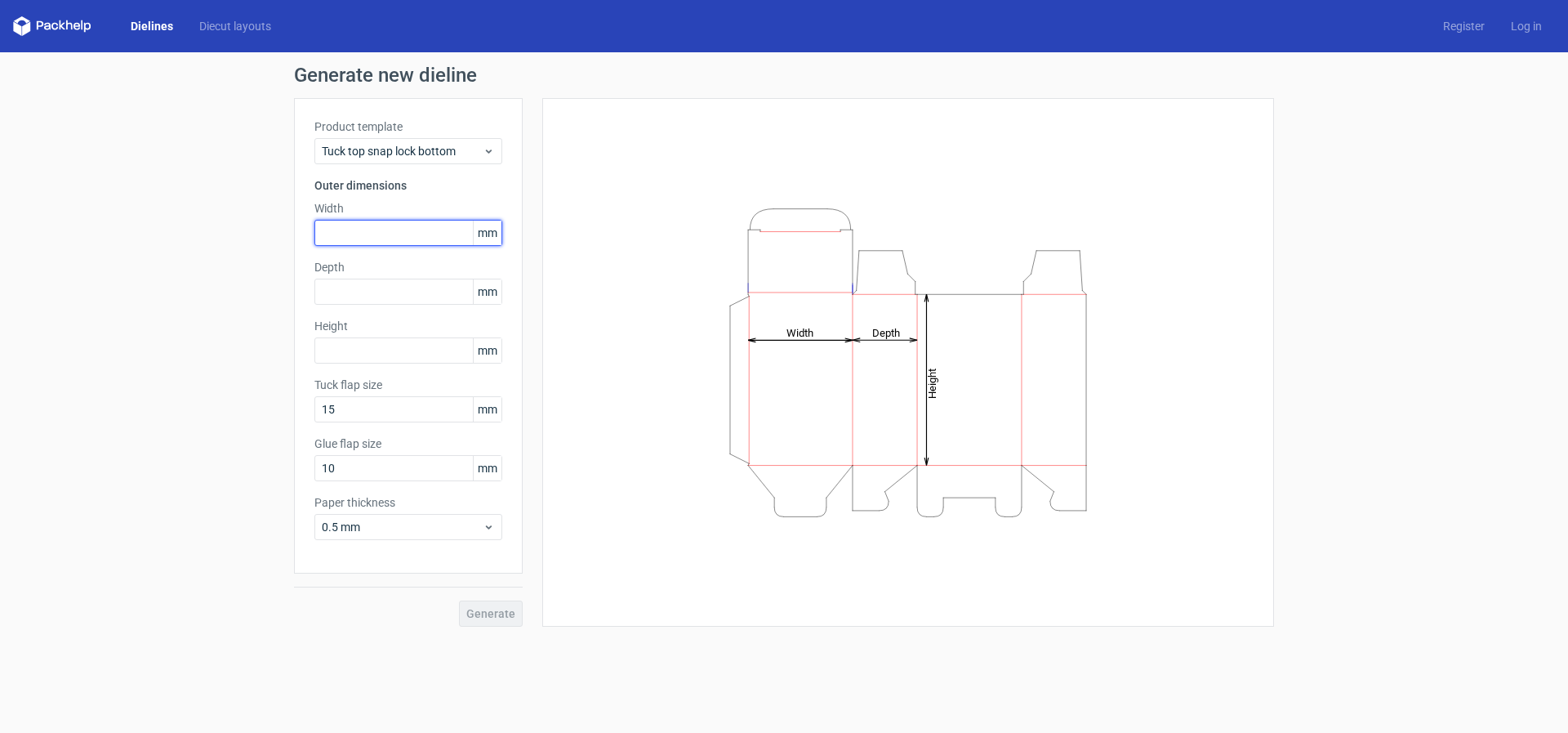
click at [400, 228] on input "text" at bounding box center [407, 233] width 188 height 26
type input "2"
type input "120"
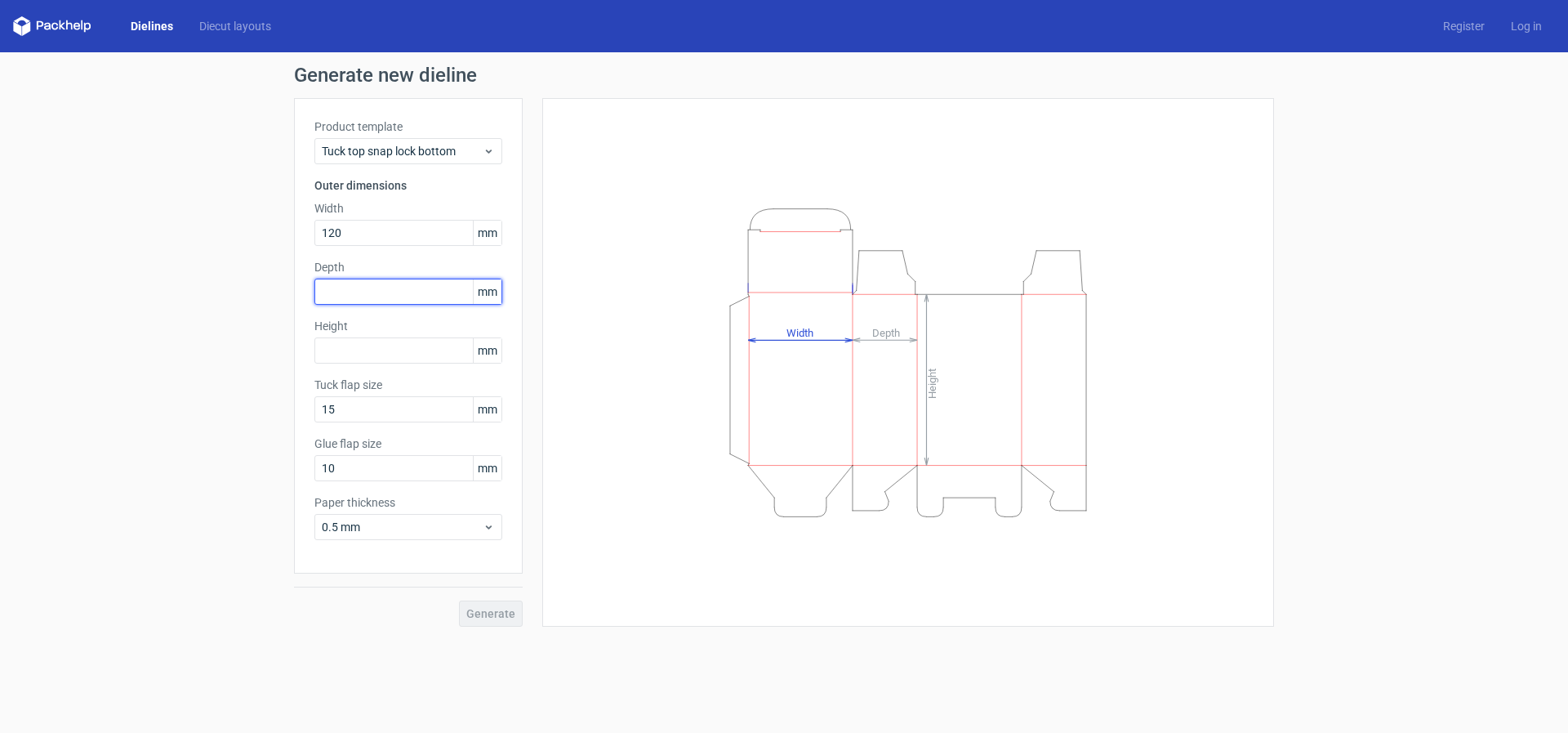
click at [343, 288] on input "text" at bounding box center [407, 291] width 188 height 26
click at [339, 354] on input "text" at bounding box center [407, 350] width 188 height 26
click at [338, 353] on input "text" at bounding box center [407, 350] width 188 height 26
click at [360, 292] on input "130" at bounding box center [407, 291] width 188 height 26
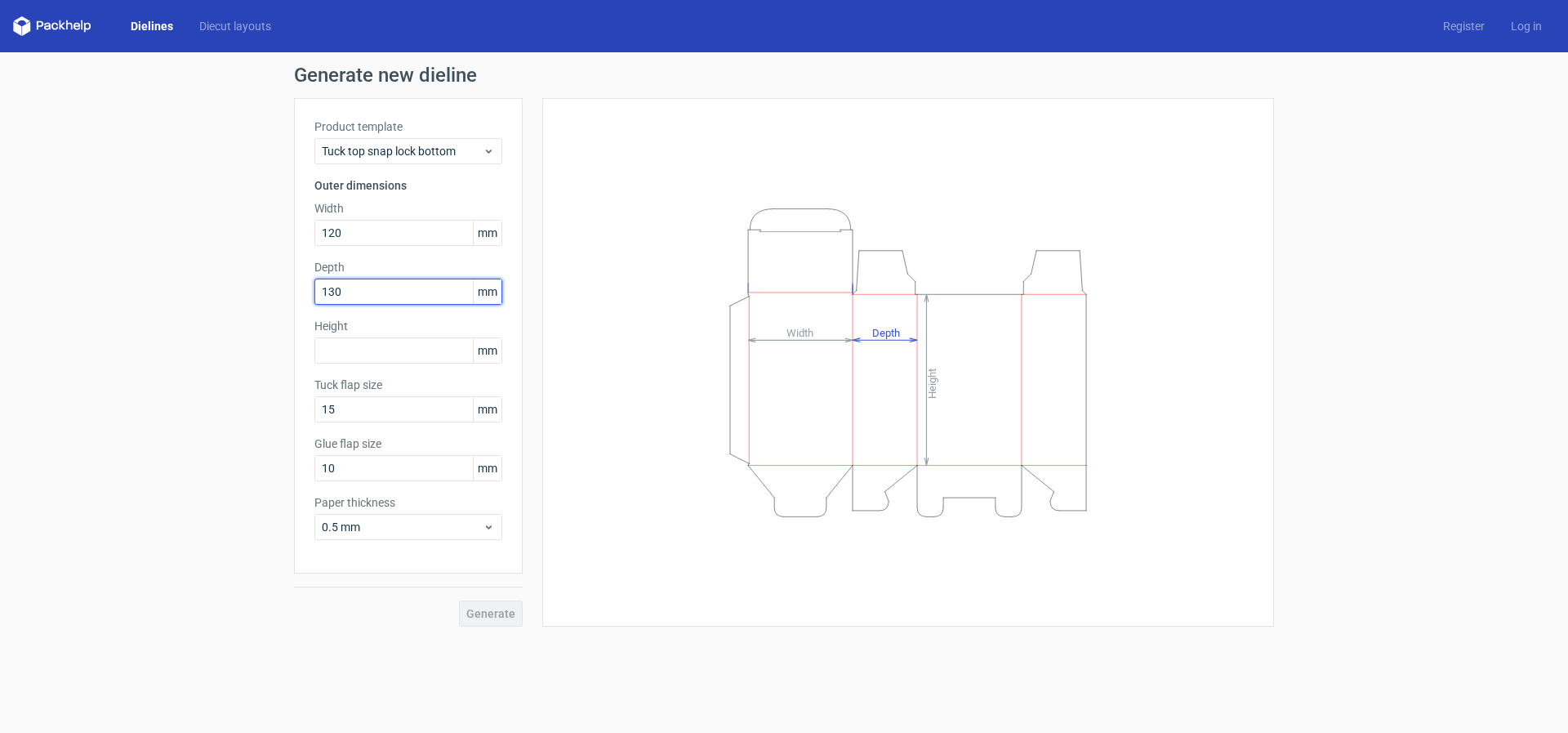
click at [360, 292] on input "130" at bounding box center [407, 291] width 188 height 26
type input "90"
click at [351, 352] on input "text" at bounding box center [407, 350] width 188 height 26
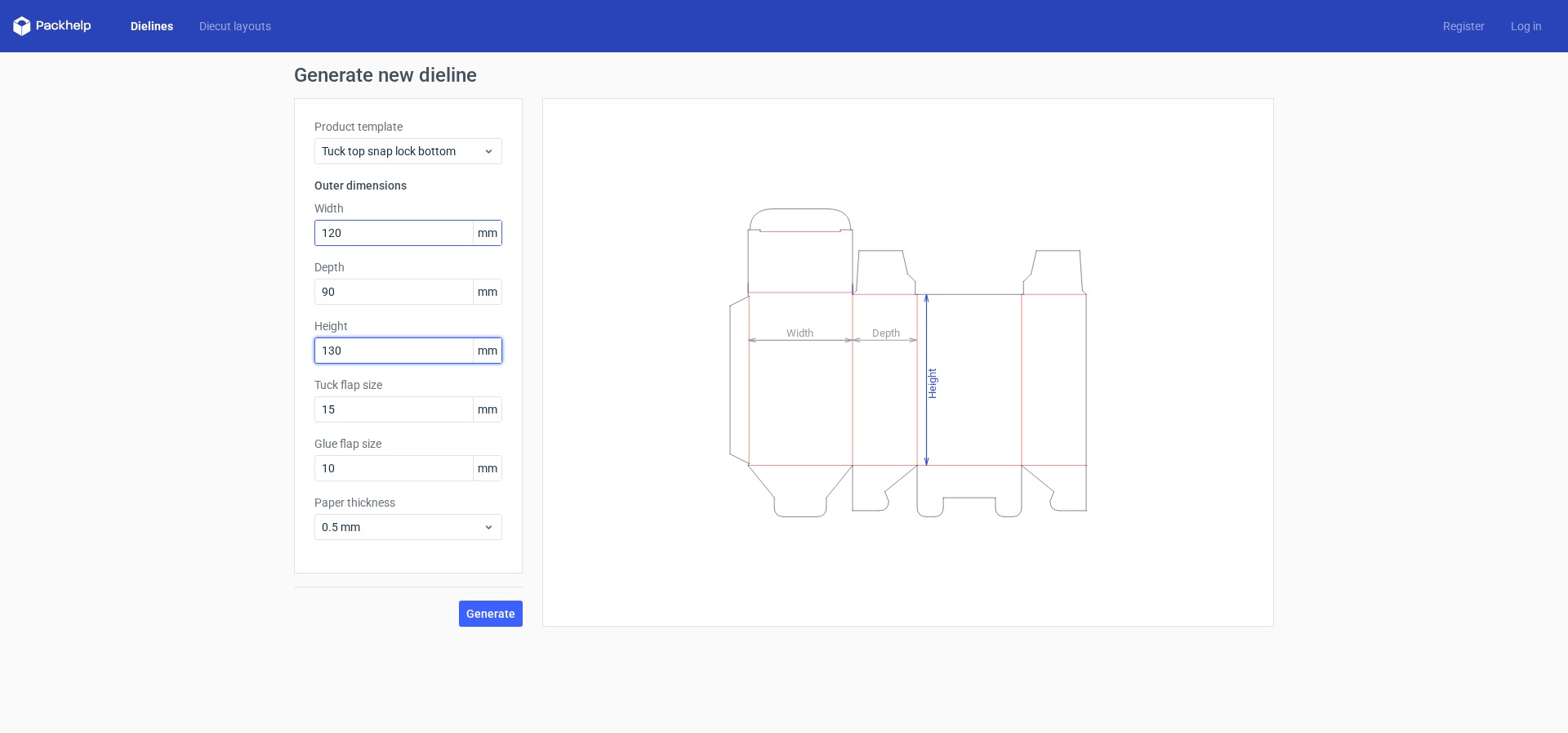
type input "130"
click at [410, 228] on input "120" at bounding box center [407, 233] width 188 height 26
click at [402, 412] on input "15" at bounding box center [407, 409] width 188 height 26
click at [483, 523] on icon at bounding box center [489, 527] width 12 height 13
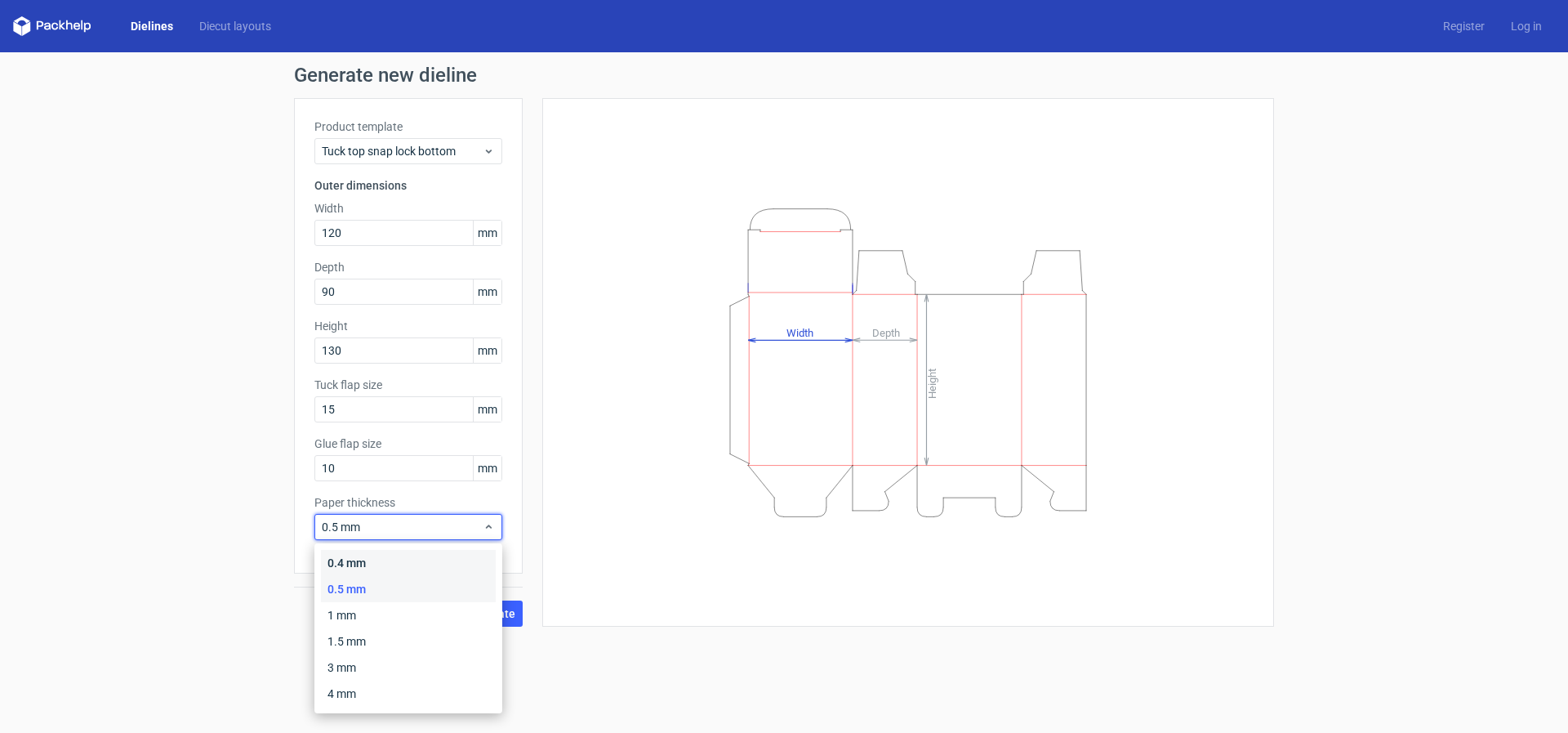
click at [458, 557] on div "0.4 mm" at bounding box center [408, 563] width 175 height 26
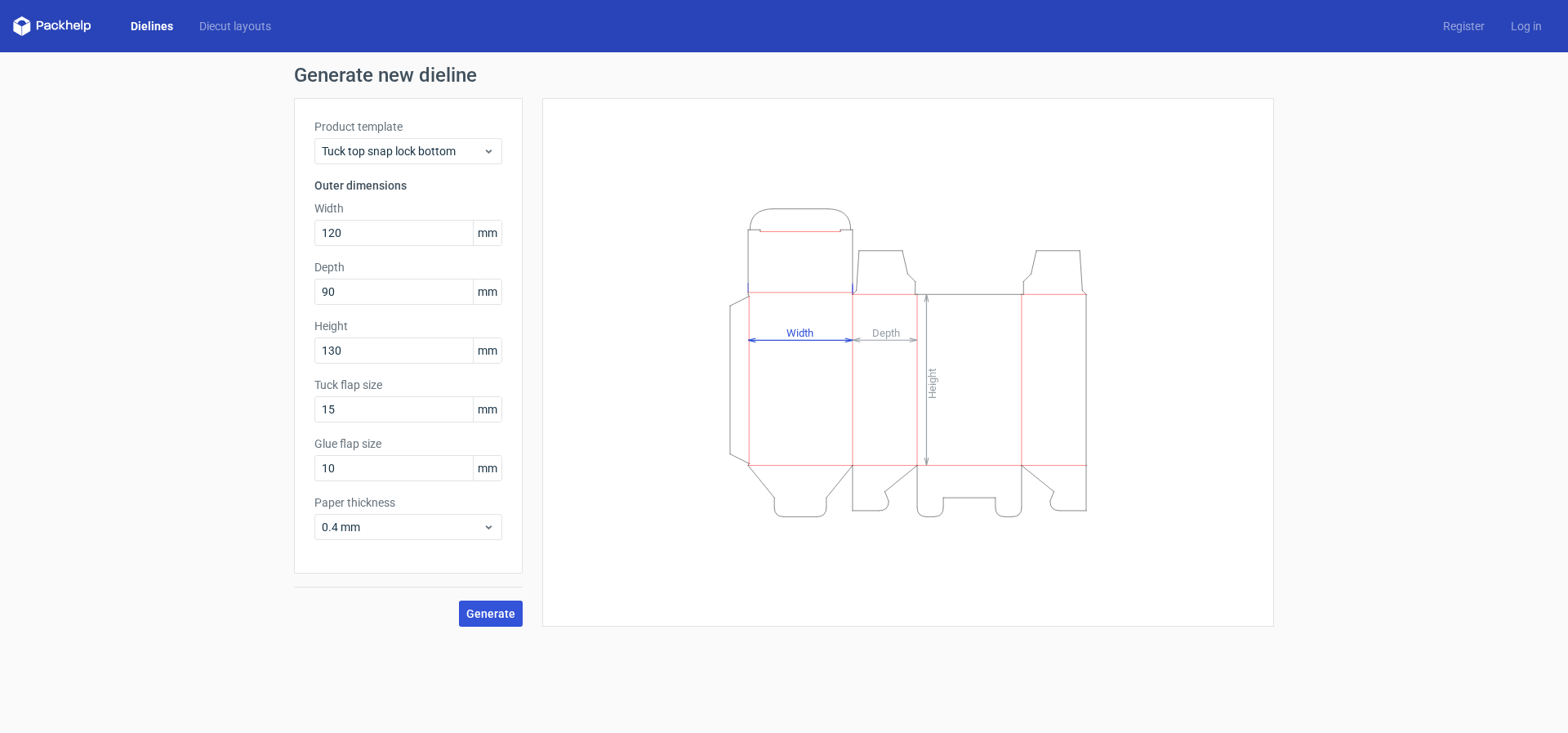
click at [514, 603] on button "Generate" at bounding box center [491, 613] width 64 height 26
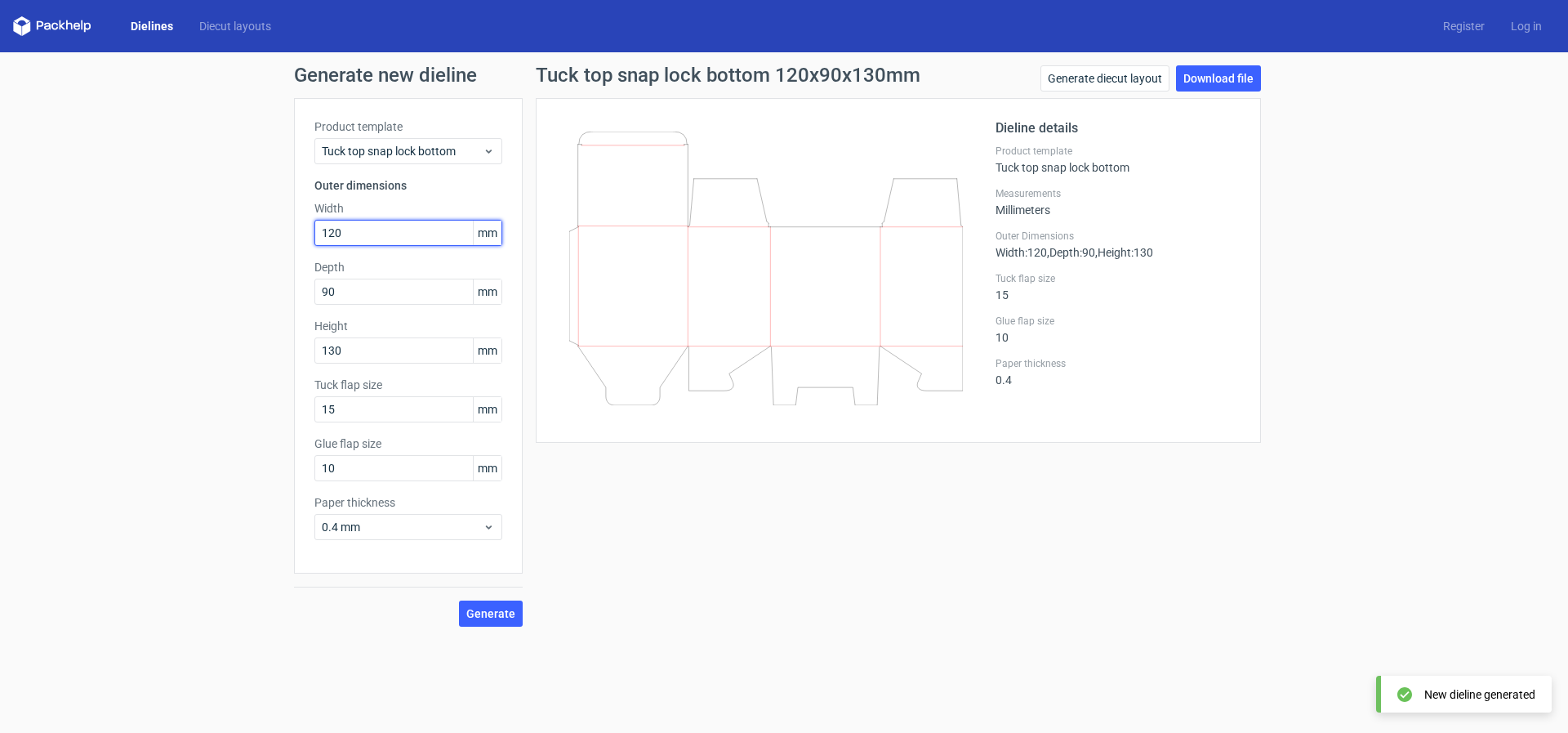
click at [356, 234] on input "120" at bounding box center [407, 233] width 188 height 26
type input "130"
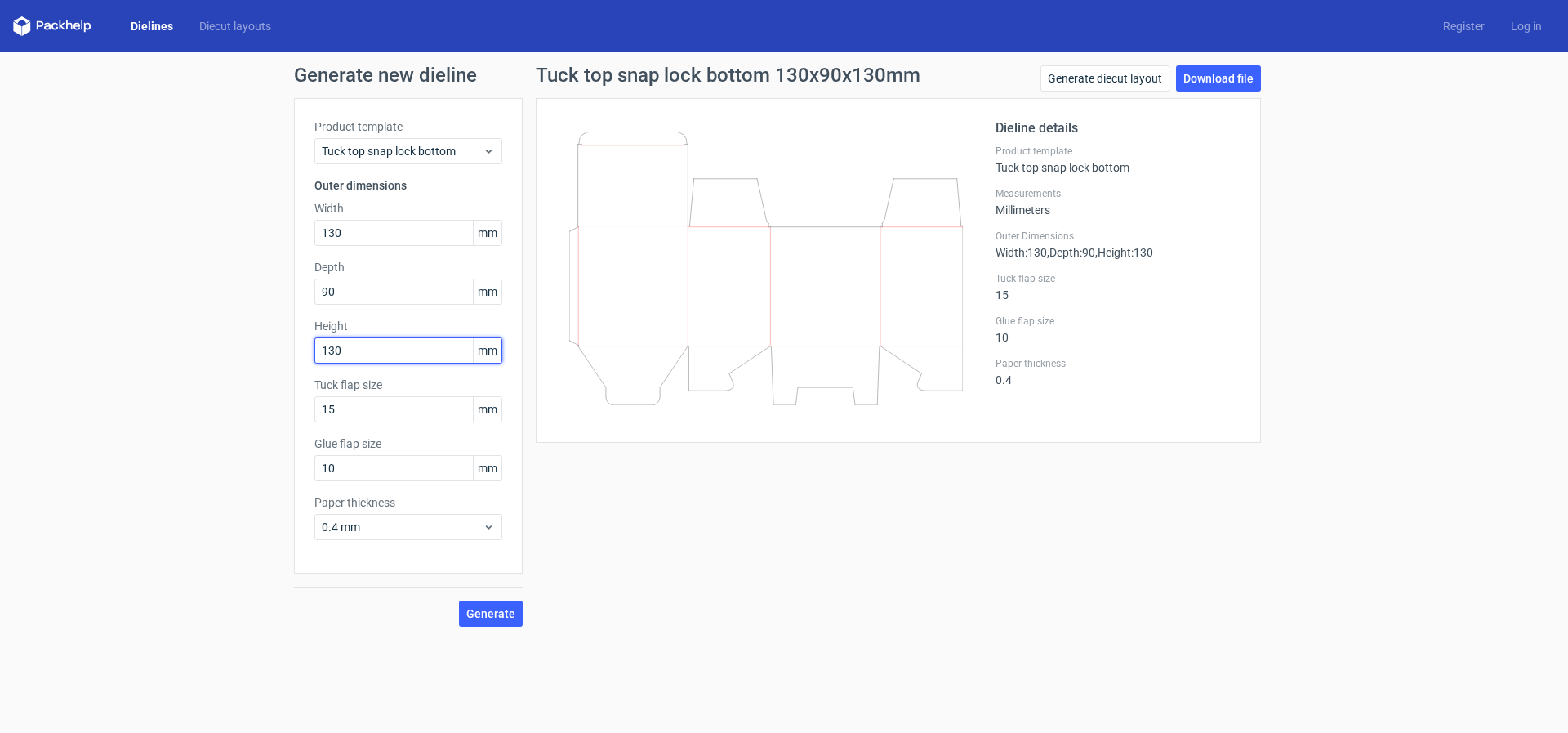
click at [339, 354] on input "130" at bounding box center [407, 350] width 188 height 26
type input "120"
click at [368, 288] on input "90" at bounding box center [407, 291] width 188 height 26
click at [501, 620] on button "Generate" at bounding box center [491, 613] width 64 height 26
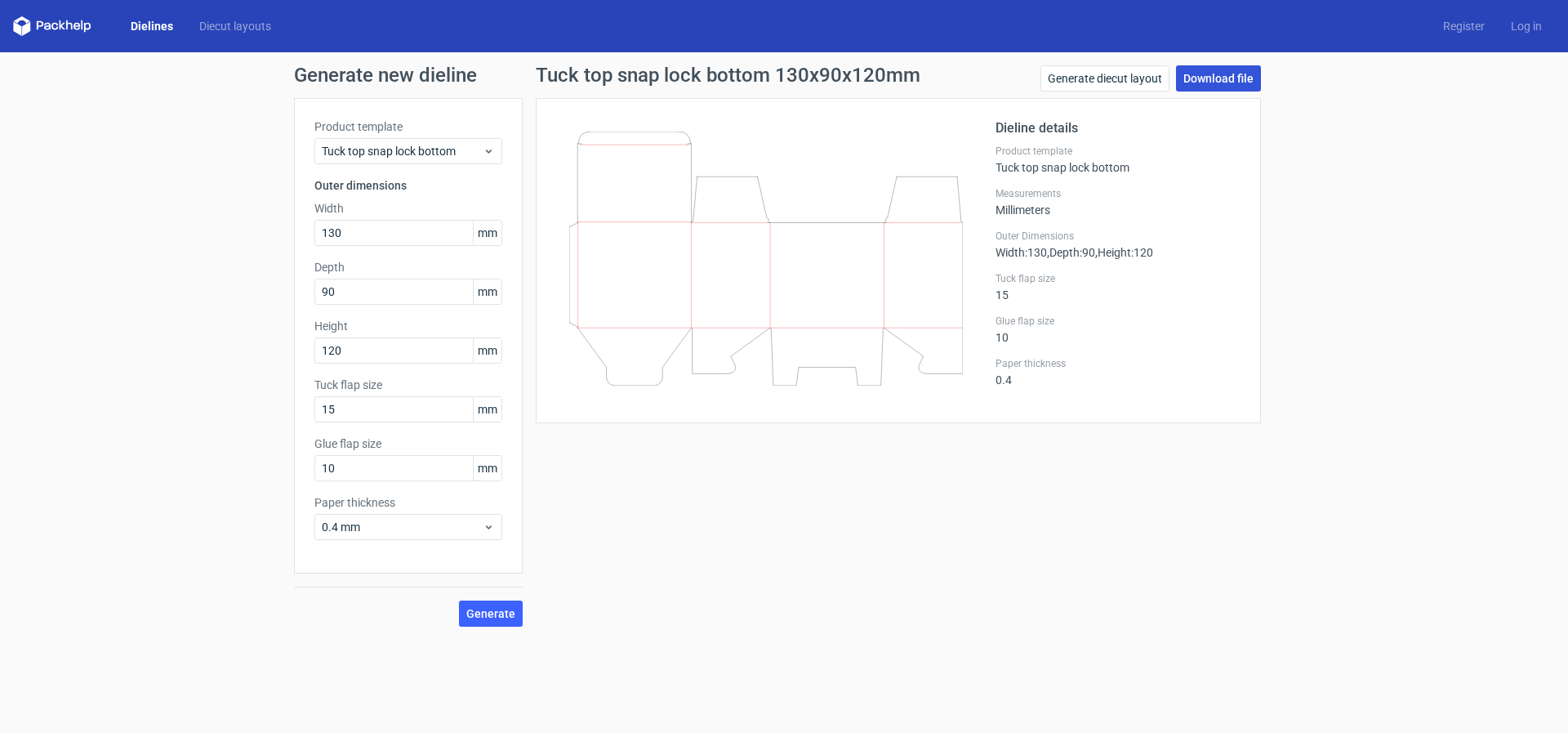
click at [1227, 70] on link "Download file" at bounding box center [1219, 78] width 85 height 26
